Goal: Information Seeking & Learning: Learn about a topic

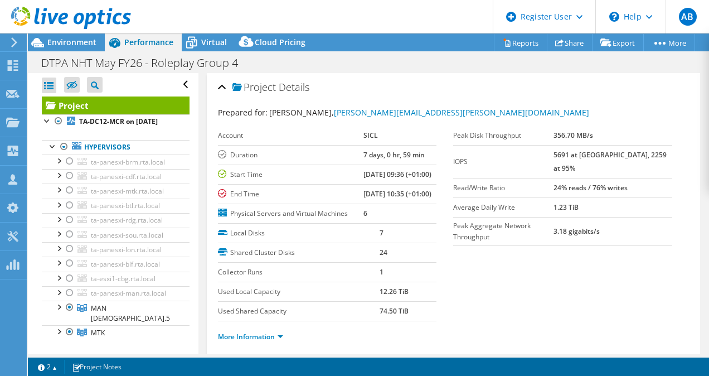
select select "USD"
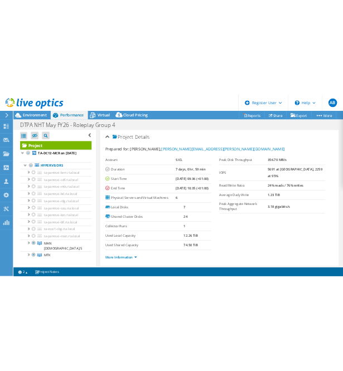
scroll to position [317, 0]
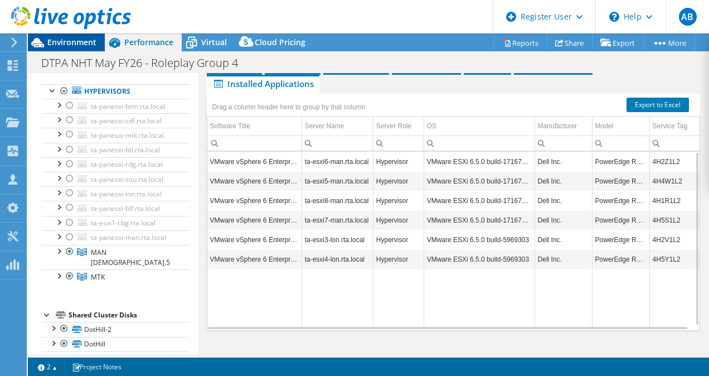
click at [89, 38] on span "Environment" at bounding box center [71, 42] width 49 height 11
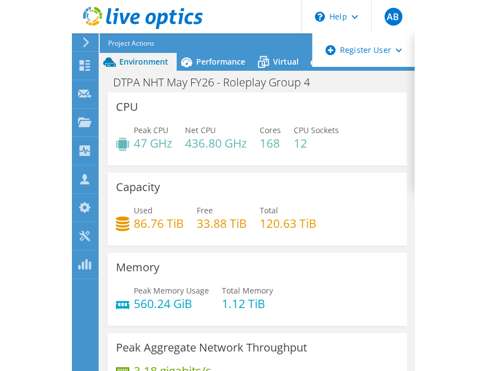
scroll to position [0, 0]
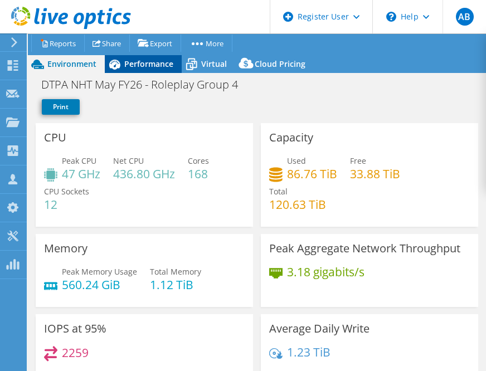
click at [150, 69] on div "Performance" at bounding box center [143, 64] width 77 height 18
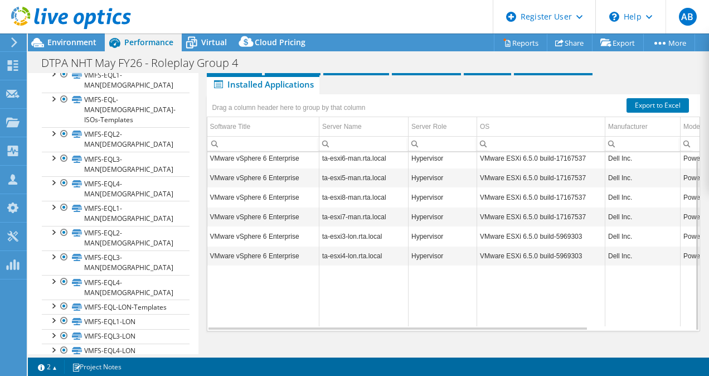
scroll to position [397, 0]
click at [108, 373] on link "VMFS-QSAN1-LON" at bounding box center [116, 380] width 148 height 14
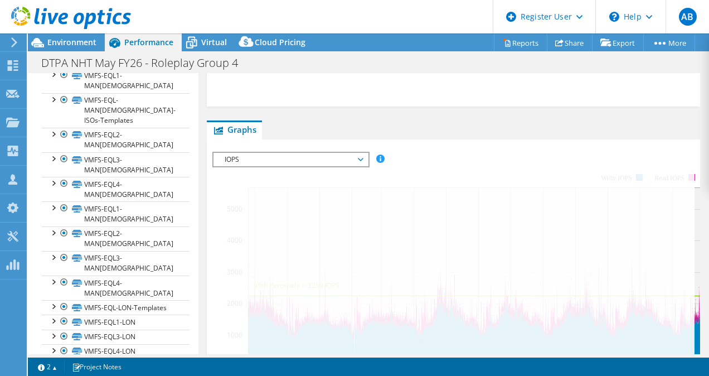
scroll to position [0, 0]
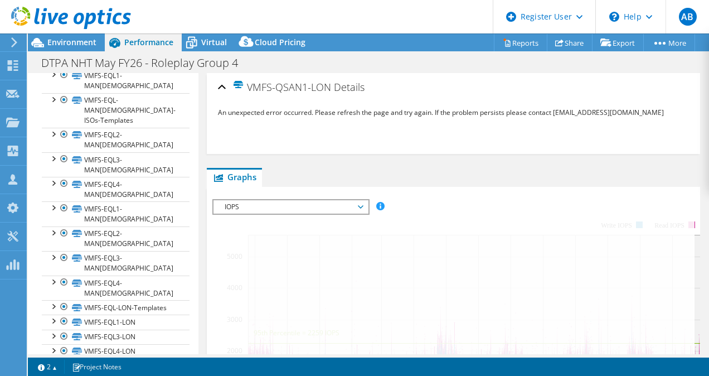
click at [111, 358] on link "VMFS-EQL5-LON" at bounding box center [116, 365] width 148 height 14
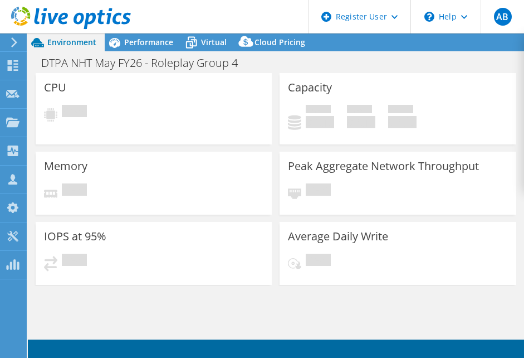
select select "USD"
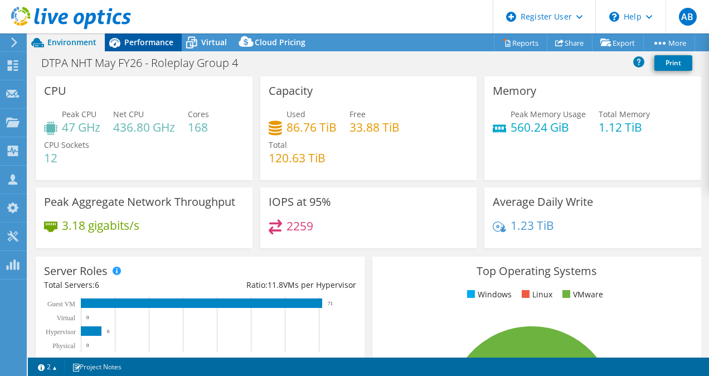
click at [128, 43] on span "Performance" at bounding box center [148, 42] width 49 height 11
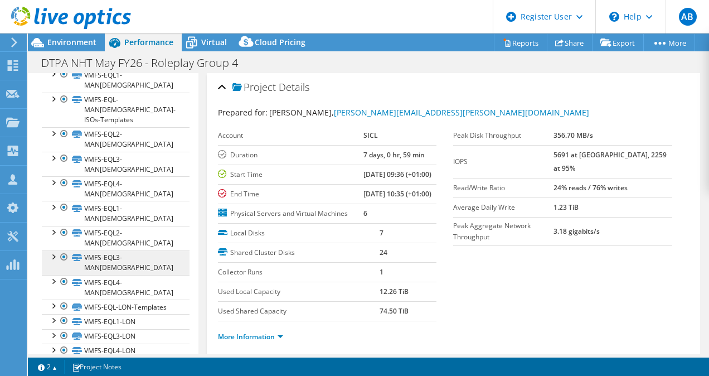
scroll to position [397, 0]
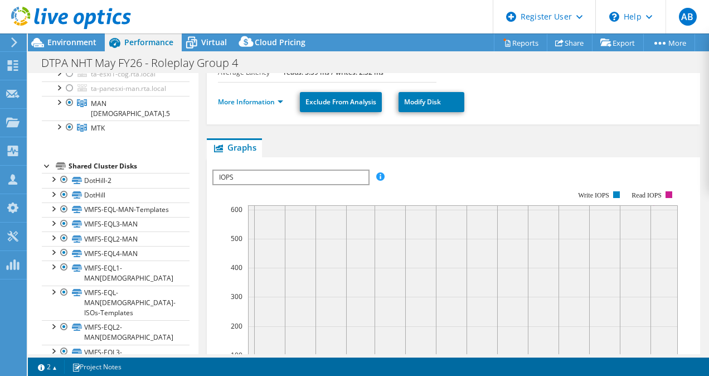
scroll to position [0, 0]
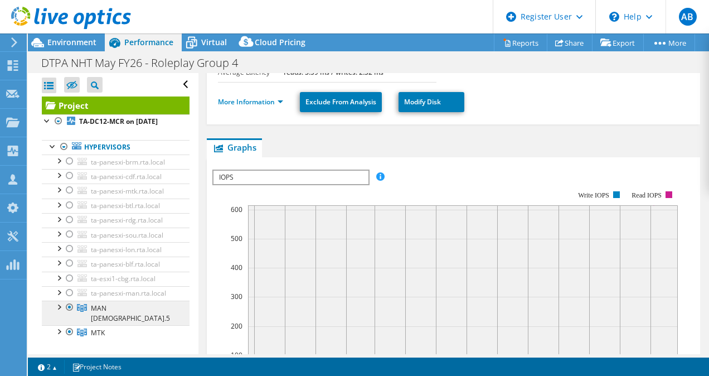
click at [103, 307] on span "MAN [DEMOGRAPHIC_DATA].5" at bounding box center [130, 313] width 79 height 20
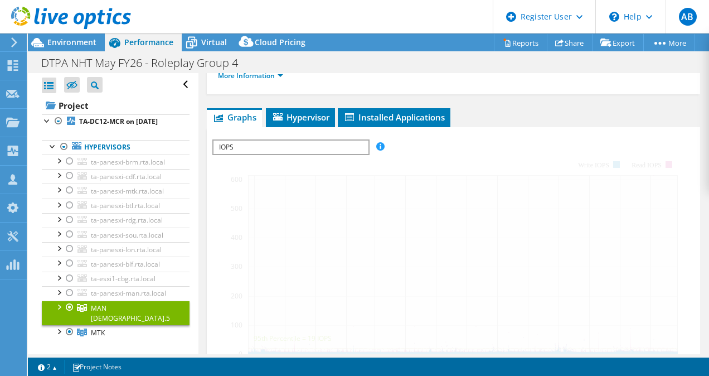
click at [62, 309] on div at bounding box center [58, 305] width 11 height 11
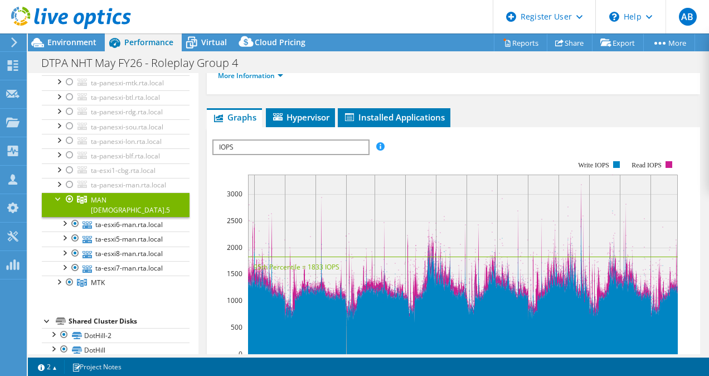
scroll to position [109, 0]
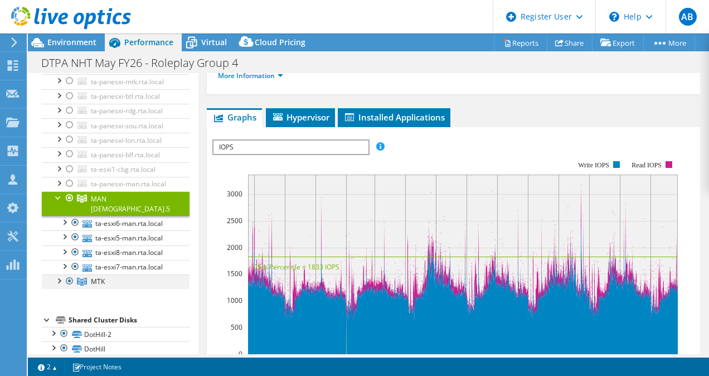
click at [62, 274] on div at bounding box center [58, 279] width 11 height 11
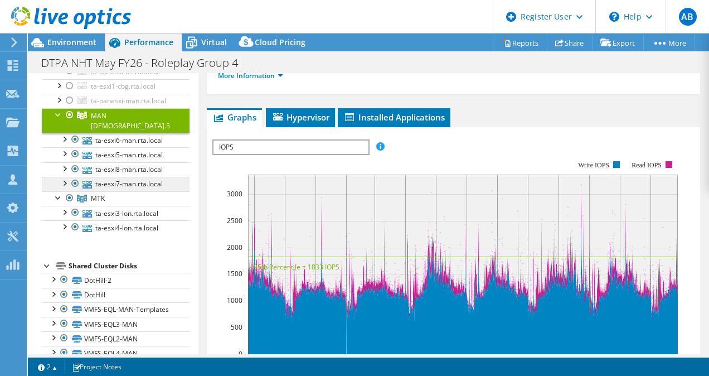
scroll to position [193, 0]
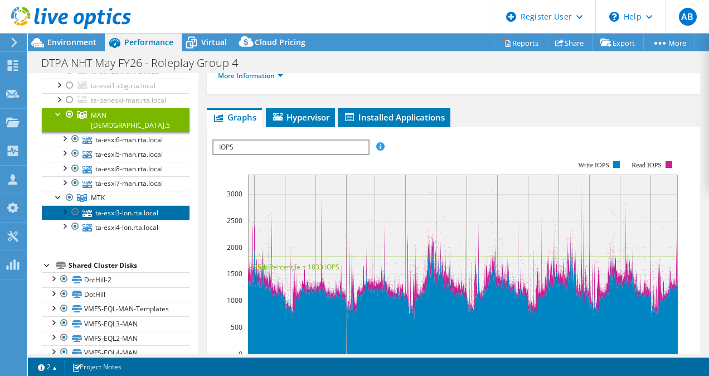
click at [121, 205] on link "ta-esxi3-lon.rta.local" at bounding box center [116, 212] width 148 height 14
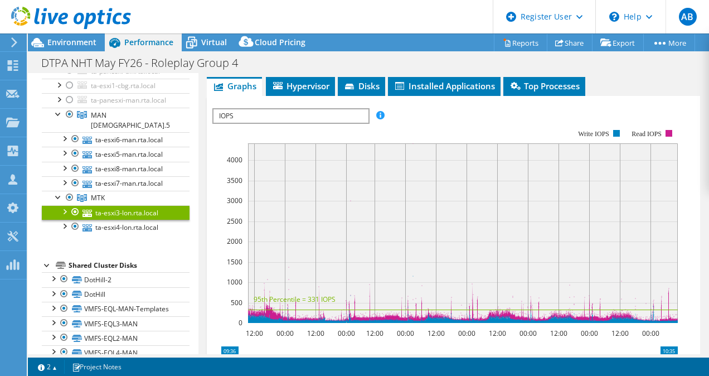
scroll to position [223, 0]
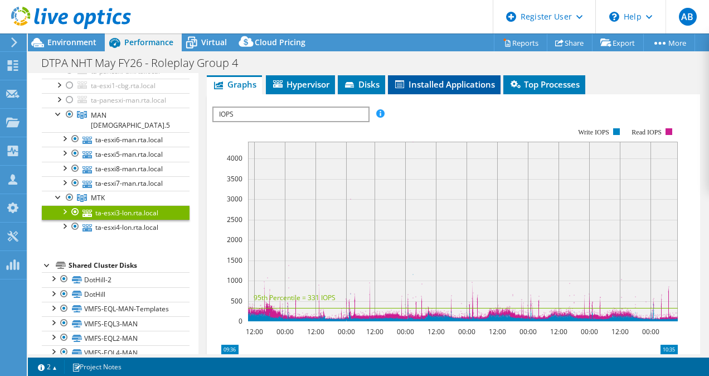
click at [455, 89] on span "Installed Applications" at bounding box center [443, 84] width 101 height 11
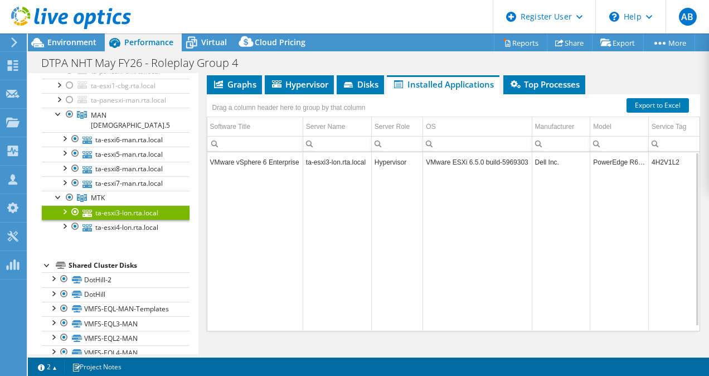
click at [337, 164] on td "ta-esxi3-lon.rta.local" at bounding box center [337, 162] width 69 height 20
click at [288, 90] on li "Hypervisor" at bounding box center [299, 84] width 69 height 19
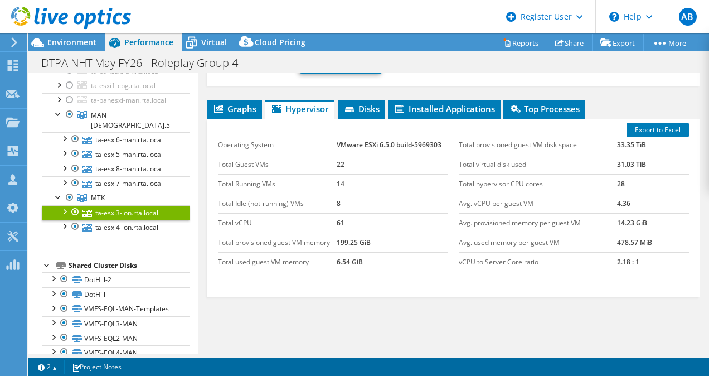
scroll to position [198, 0]
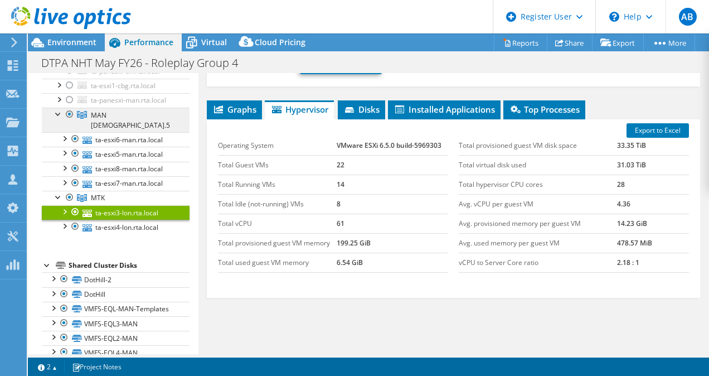
click at [86, 112] on icon at bounding box center [82, 115] width 10 height 8
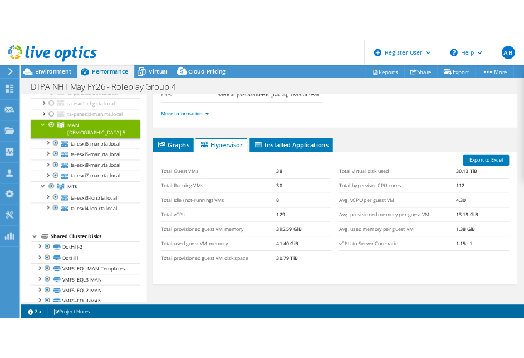
scroll to position [159, 0]
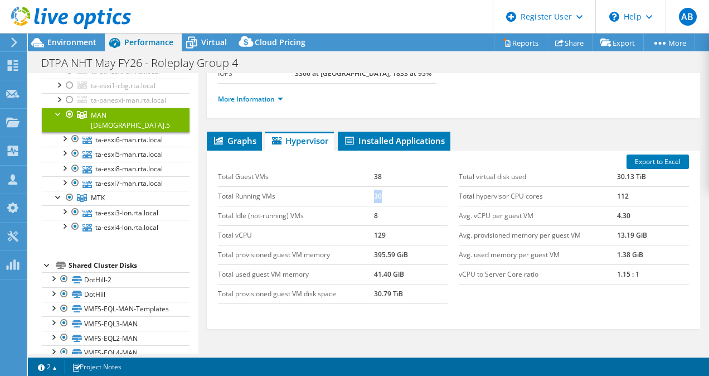
drag, startPoint x: 382, startPoint y: 191, endPoint x: 278, endPoint y: 191, distance: 104.8
click at [278, 191] on tr "Total Running VMs 30" at bounding box center [333, 196] width 230 height 20
drag, startPoint x: 278, startPoint y: 191, endPoint x: 385, endPoint y: 197, distance: 107.2
click at [385, 197] on td "30" at bounding box center [411, 196] width 74 height 20
click at [122, 191] on link "MTK" at bounding box center [116, 198] width 148 height 14
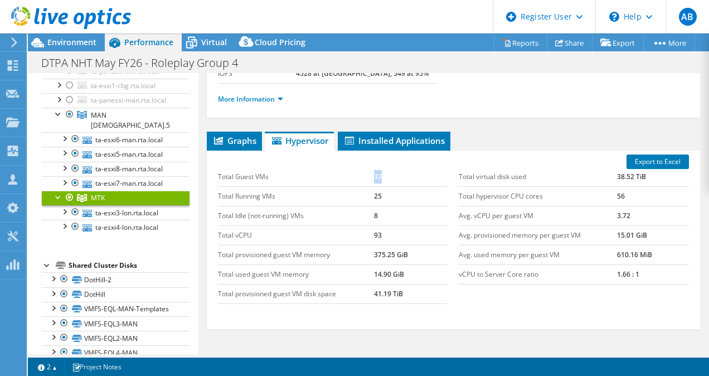
drag, startPoint x: 382, startPoint y: 176, endPoint x: 353, endPoint y: 177, distance: 29.0
click at [353, 177] on tr "Total Guest VMs 33" at bounding box center [333, 177] width 230 height 20
drag, startPoint x: 353, startPoint y: 177, endPoint x: 390, endPoint y: 189, distance: 38.8
click at [390, 189] on td "25" at bounding box center [411, 196] width 74 height 20
click at [105, 110] on link "MAN [DEMOGRAPHIC_DATA].5" at bounding box center [116, 120] width 148 height 25
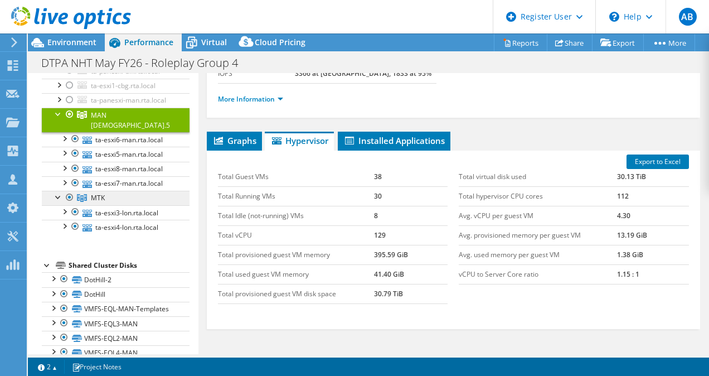
click at [95, 193] on span "MTK" at bounding box center [98, 197] width 14 height 9
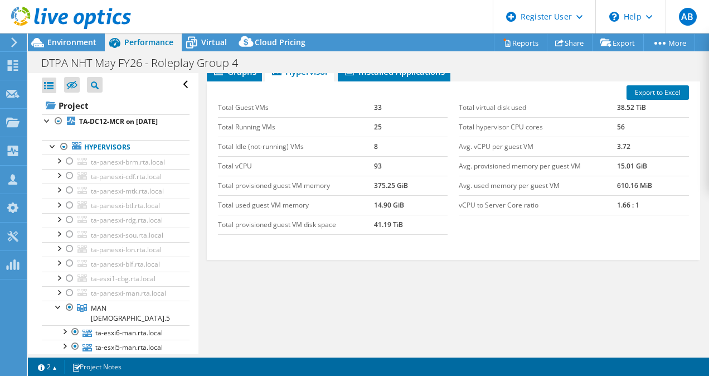
scroll to position [235, 0]
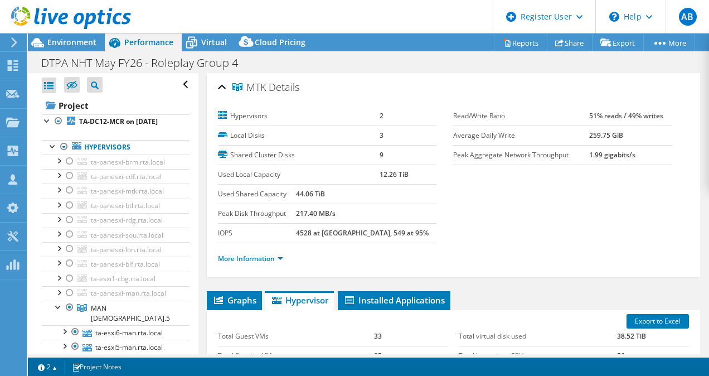
select select "USD"
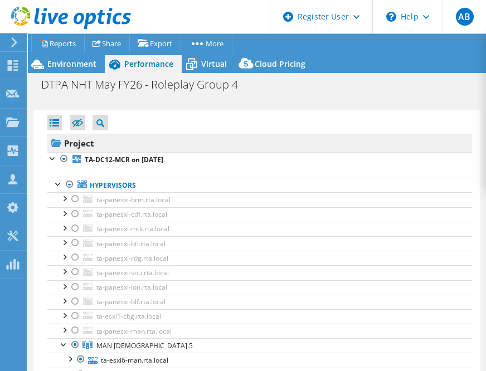
scroll to position [45, 0]
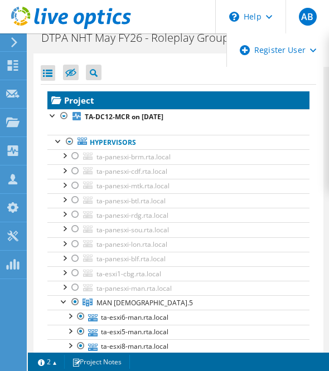
click at [89, 100] on link "Project" at bounding box center [177, 100] width 261 height 18
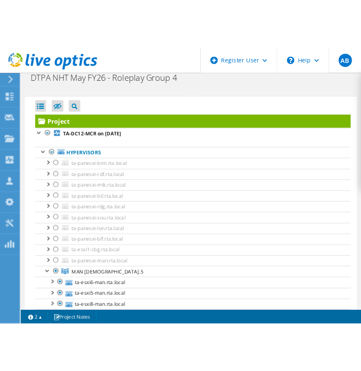
scroll to position [0, 0]
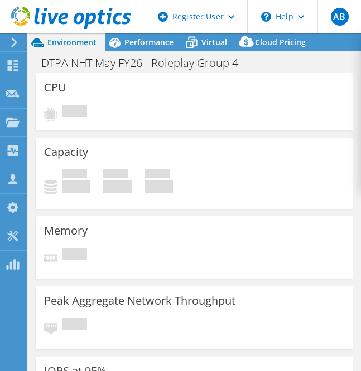
select select "USD"
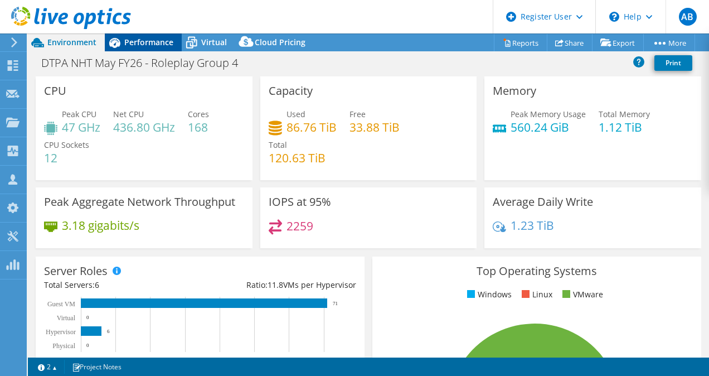
click at [134, 43] on span "Performance" at bounding box center [148, 42] width 49 height 11
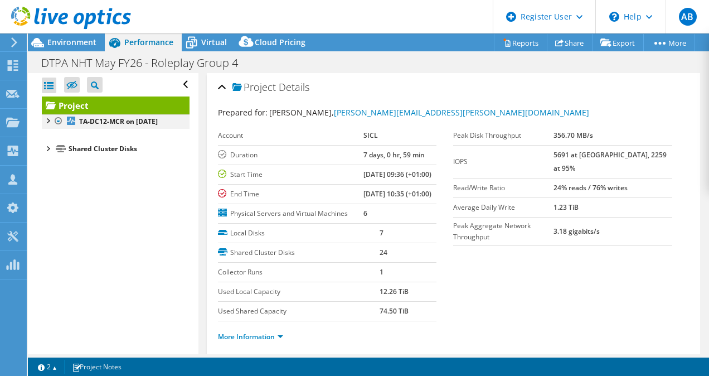
click at [51, 122] on div at bounding box center [47, 119] width 11 height 11
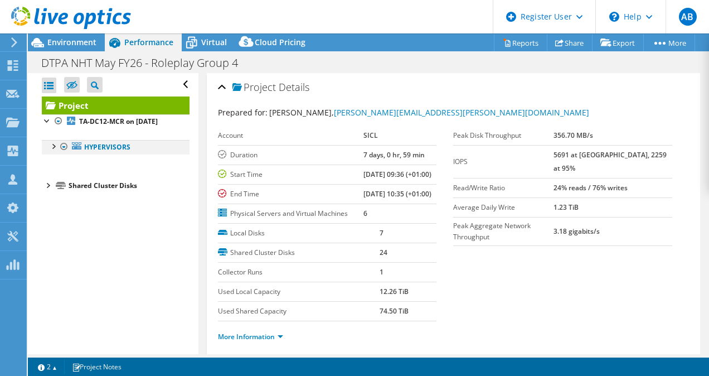
click at [55, 144] on div at bounding box center [52, 145] width 11 height 11
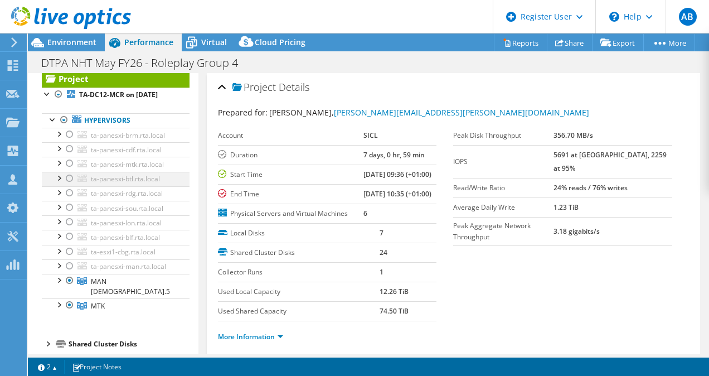
scroll to position [26, 0]
click at [47, 338] on div at bounding box center [47, 343] width 11 height 11
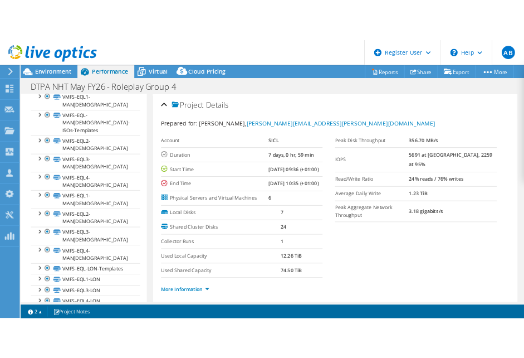
scroll to position [397, 0]
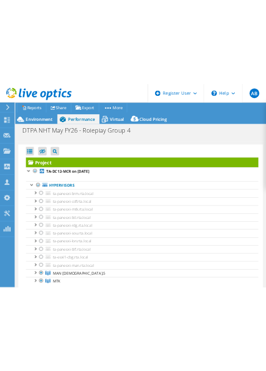
scroll to position [0, 0]
